Goal: Transaction & Acquisition: Book appointment/travel/reservation

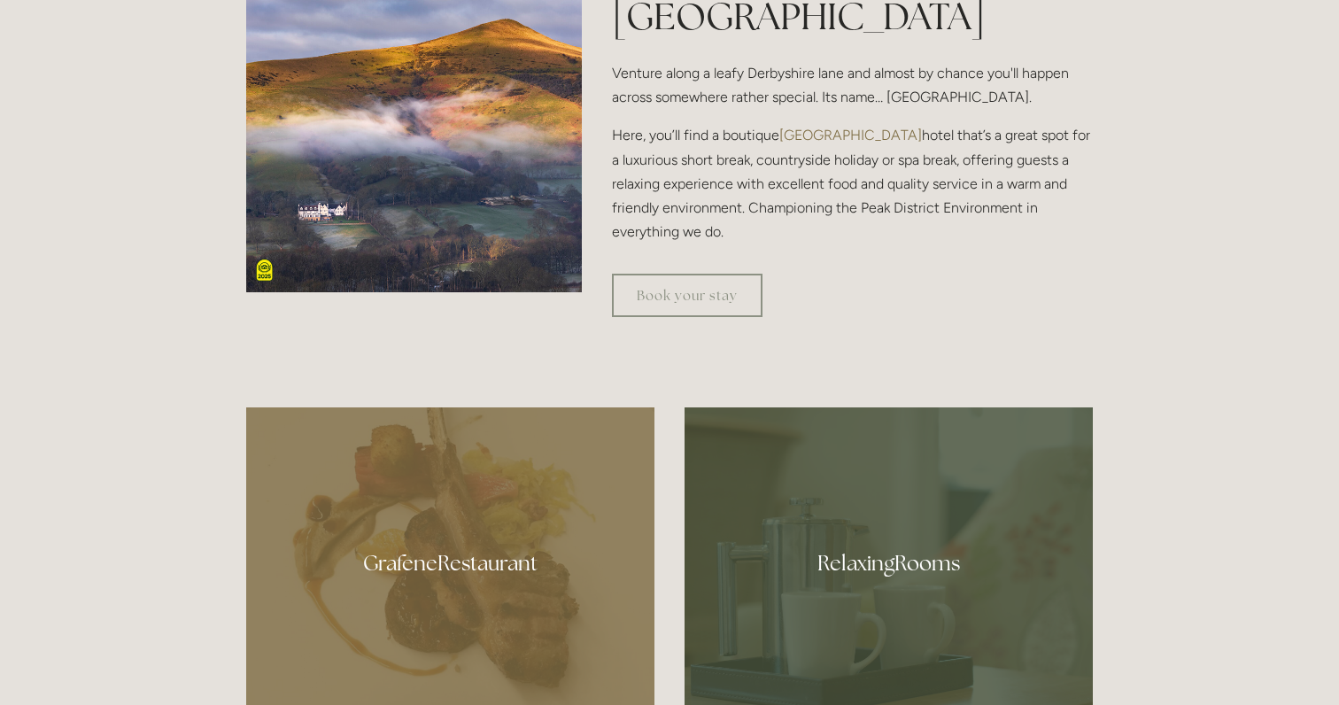
scroll to position [706, 0]
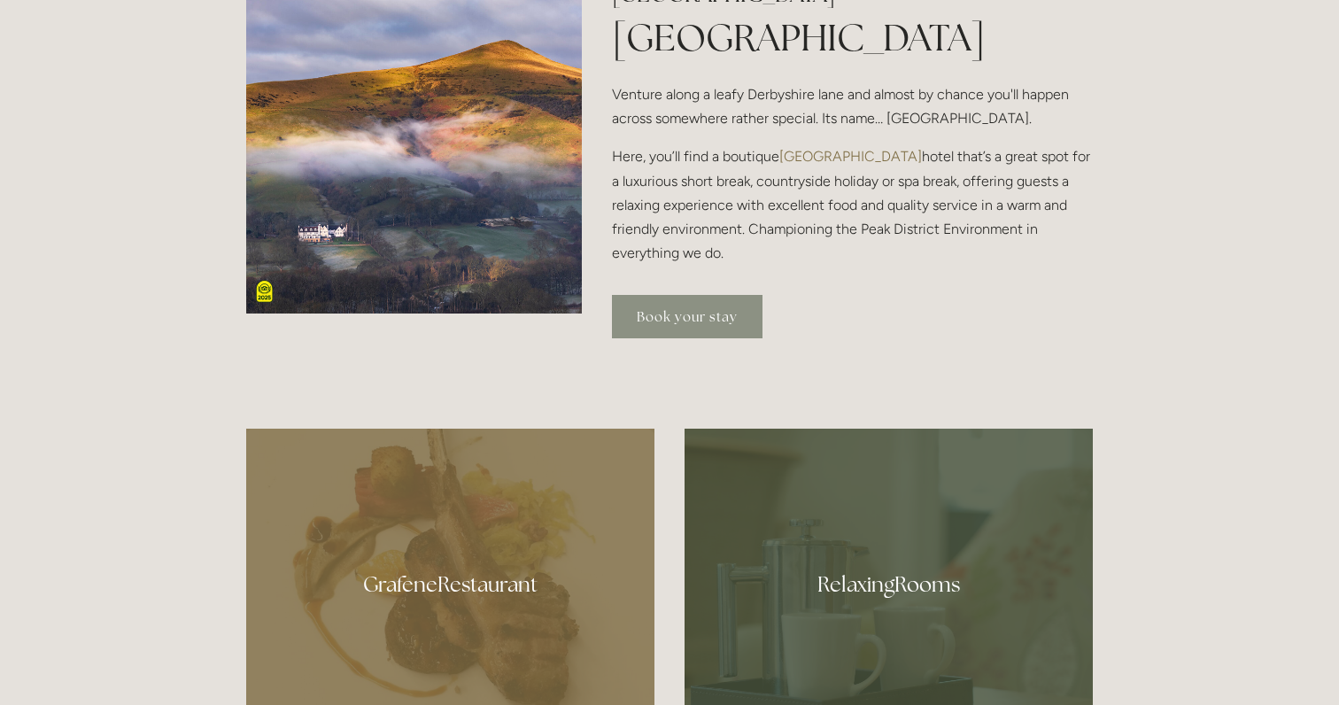
click at [640, 328] on link "Book your stay" at bounding box center [687, 316] width 151 height 43
